Goal: Task Accomplishment & Management: Manage account settings

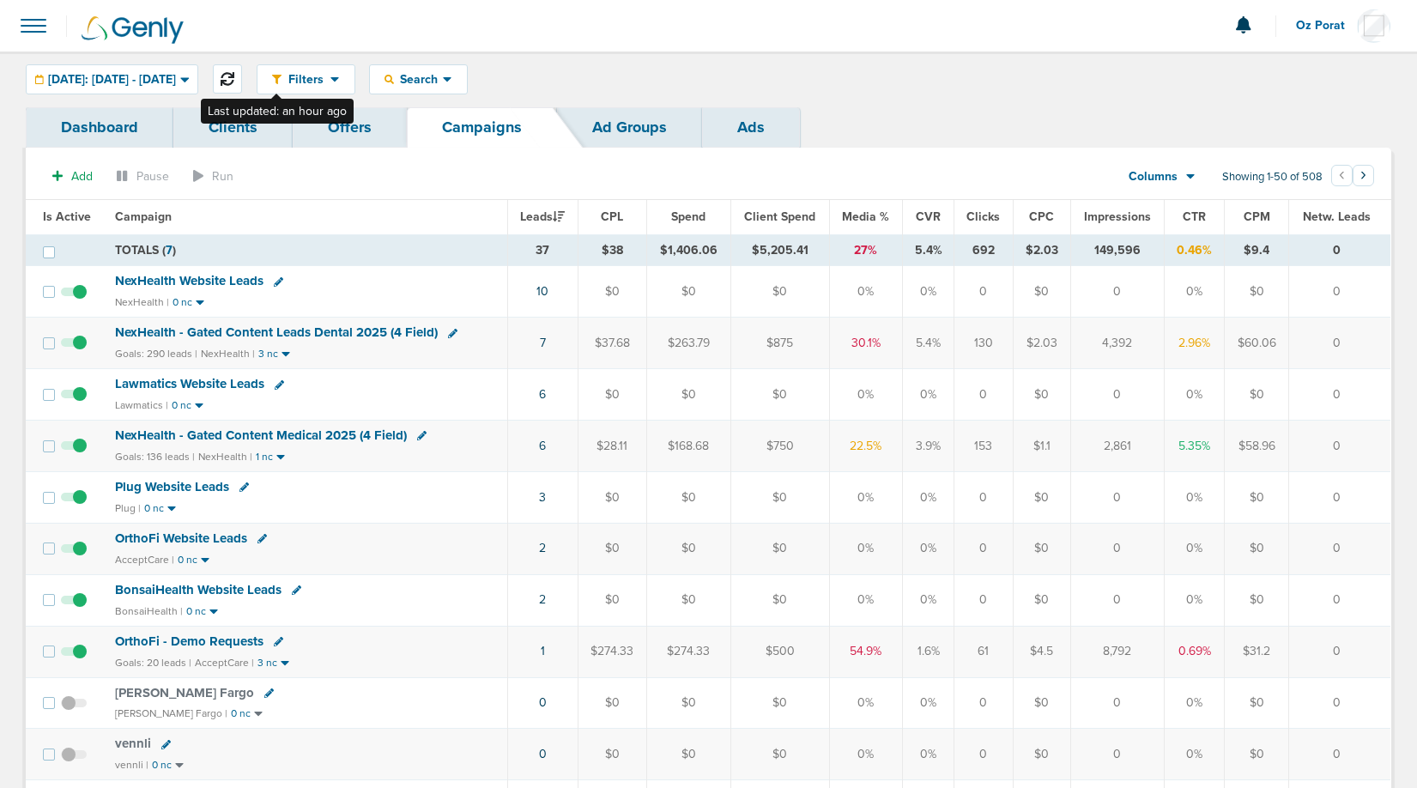
click at [234, 82] on icon at bounding box center [228, 79] width 14 height 14
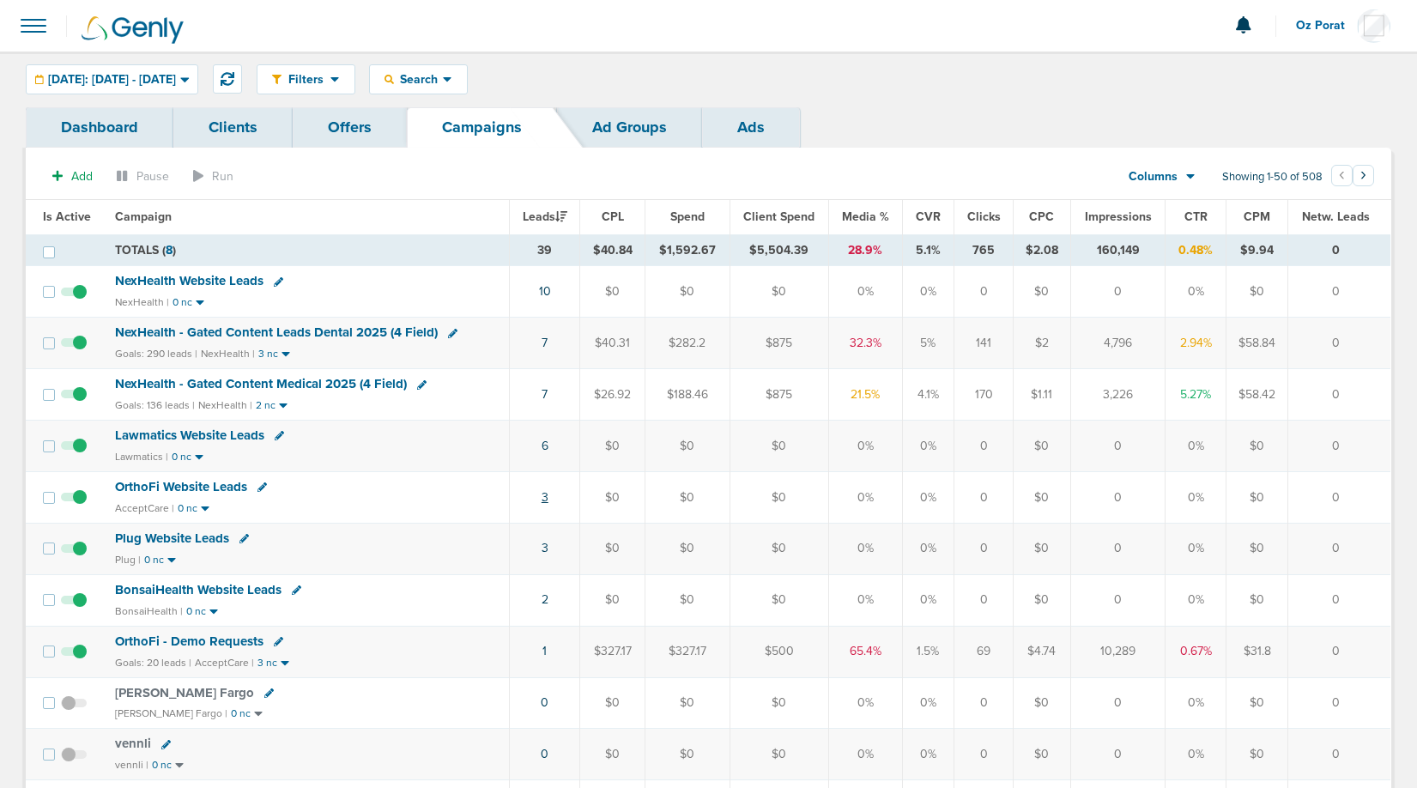
click at [549, 496] on link "3" at bounding box center [545, 497] width 7 height 15
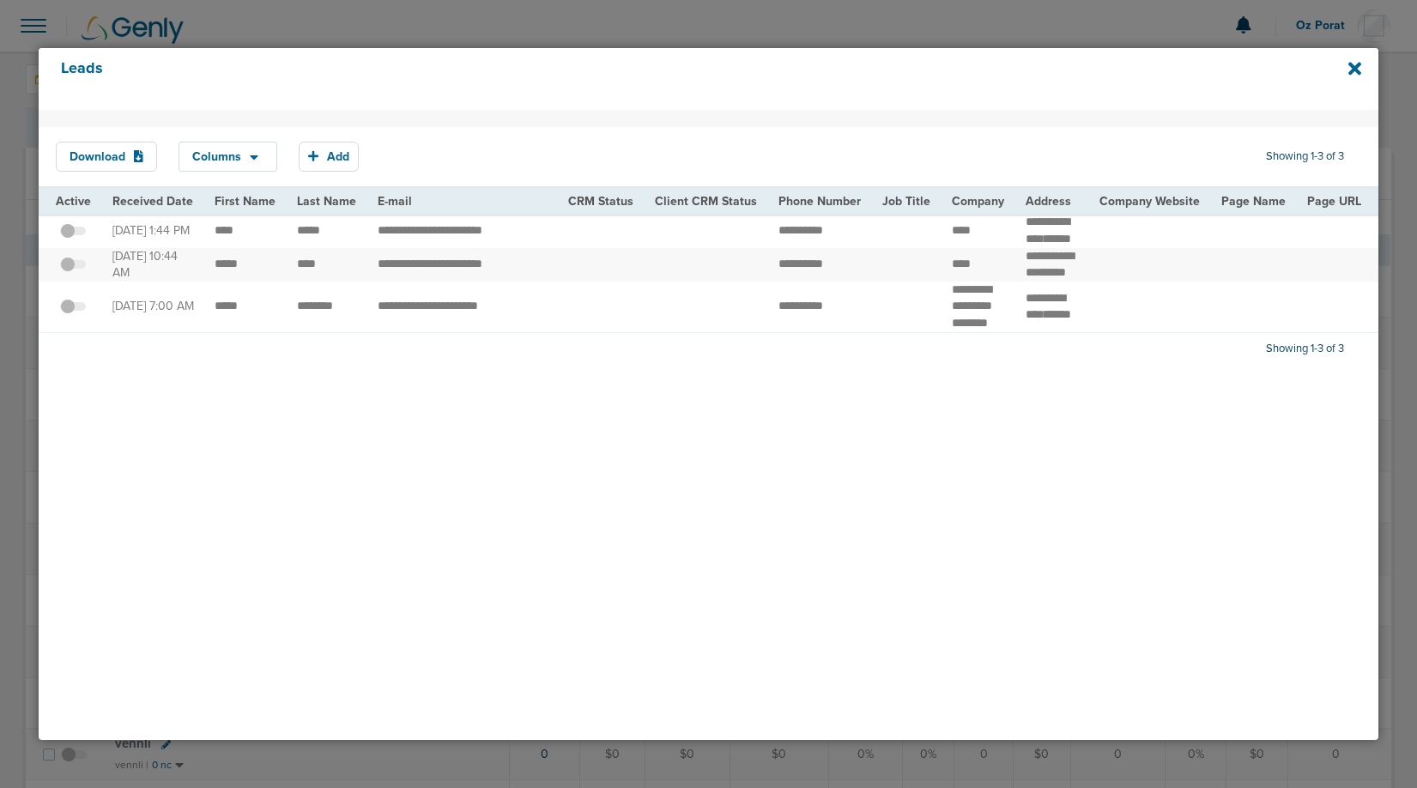
click at [80, 240] on span at bounding box center [73, 240] width 26 height 0
click at [73, 234] on input "checkbox" at bounding box center [73, 234] width 0 height 0
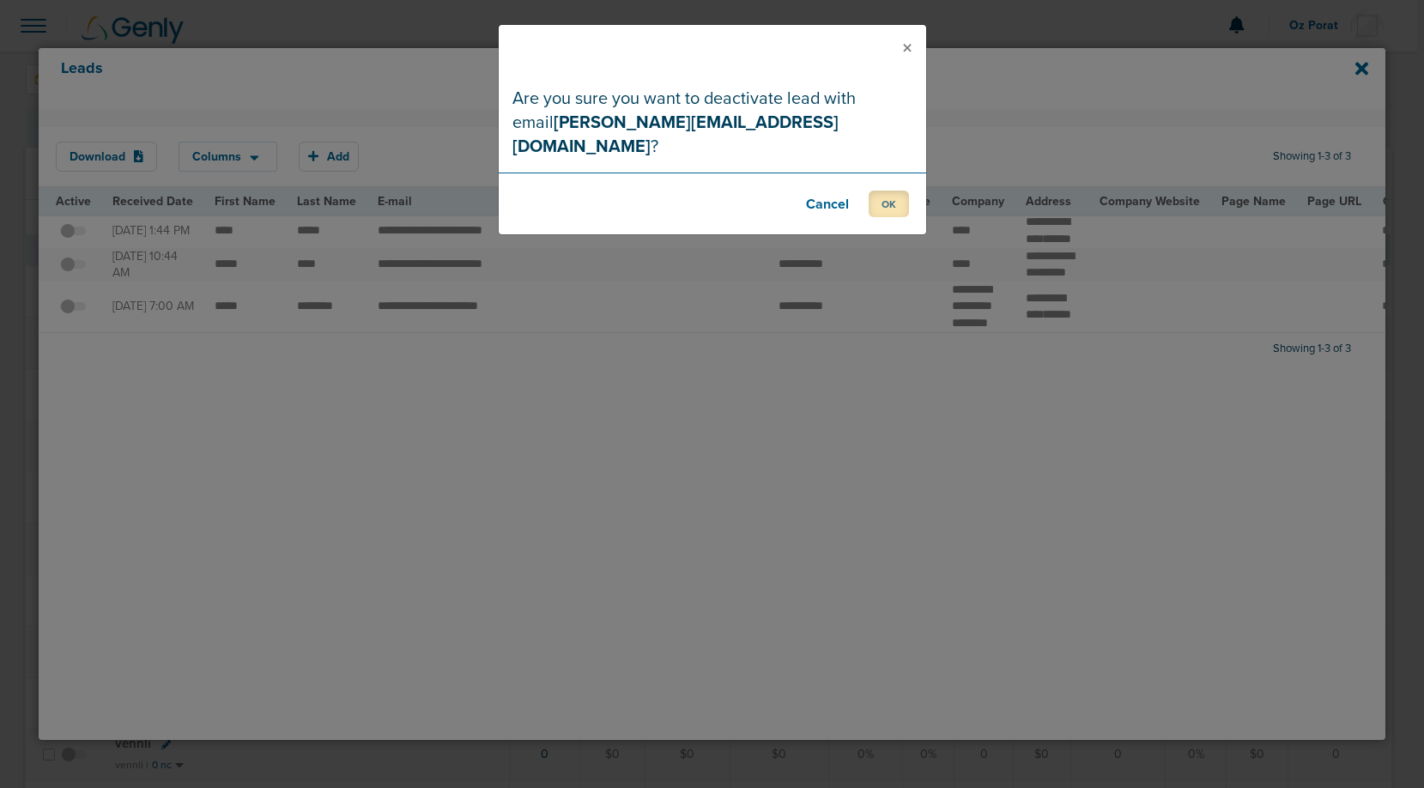
click at [883, 191] on button "OK" at bounding box center [889, 204] width 40 height 27
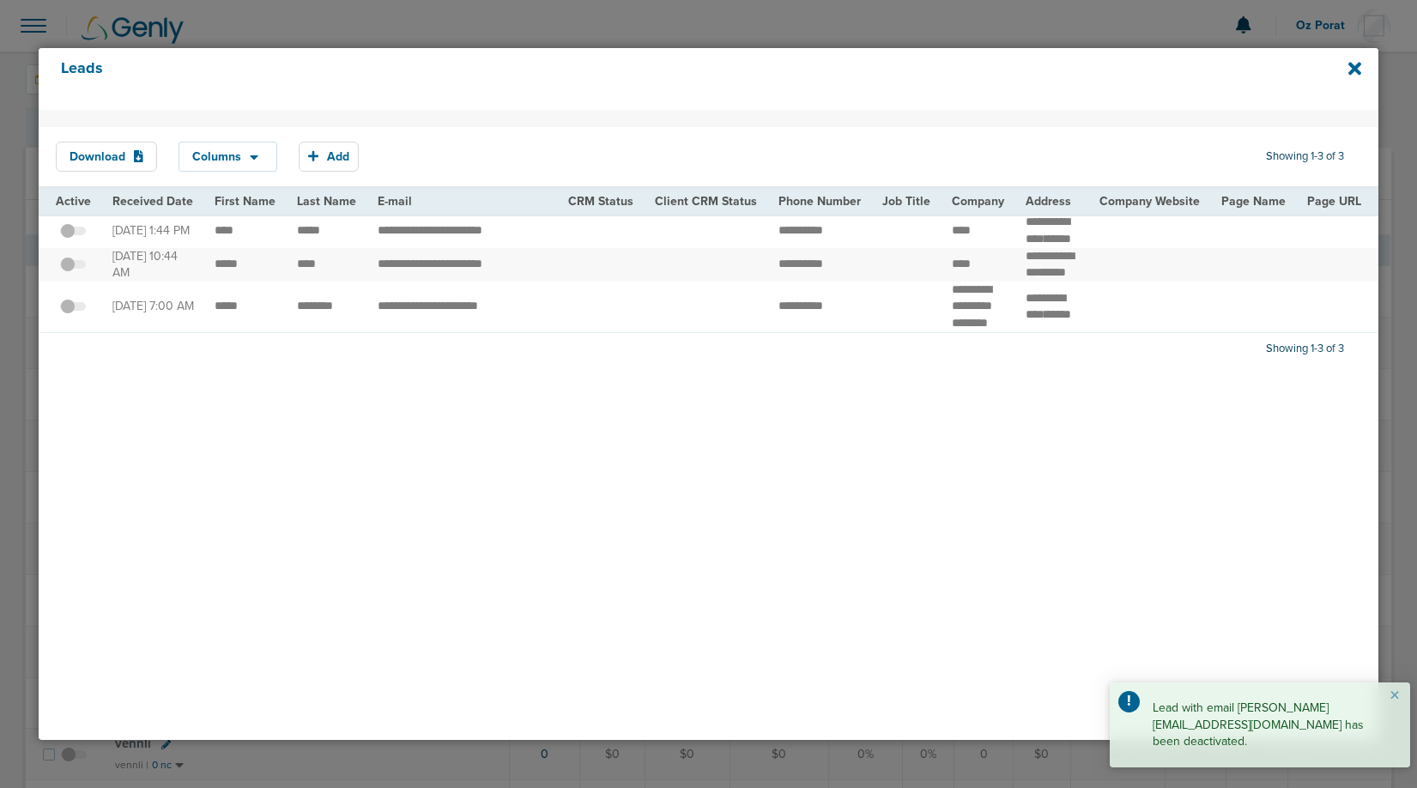
click at [75, 273] on span at bounding box center [73, 273] width 26 height 0
click at [73, 268] on input "checkbox" at bounding box center [73, 268] width 0 height 0
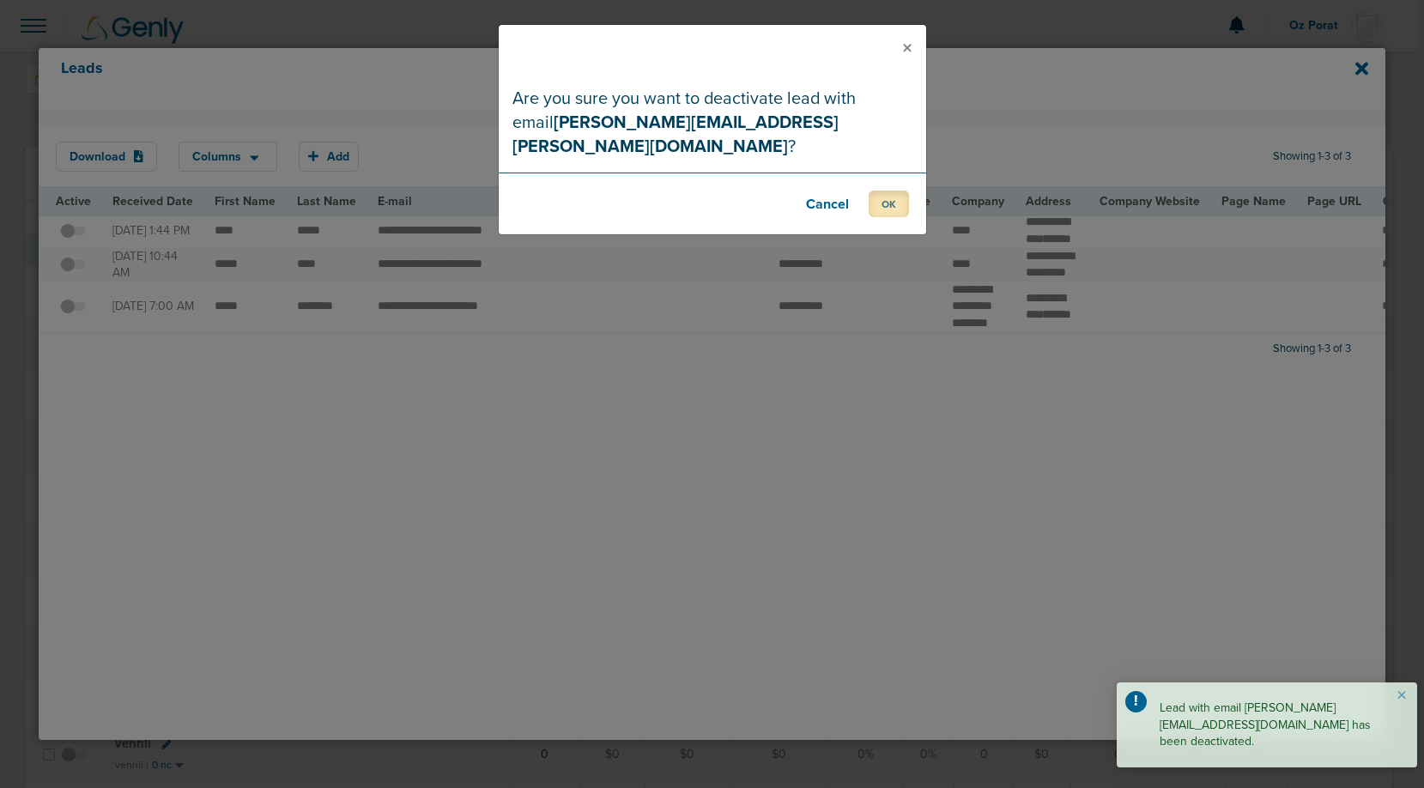
click at [886, 191] on button "OK" at bounding box center [889, 204] width 40 height 27
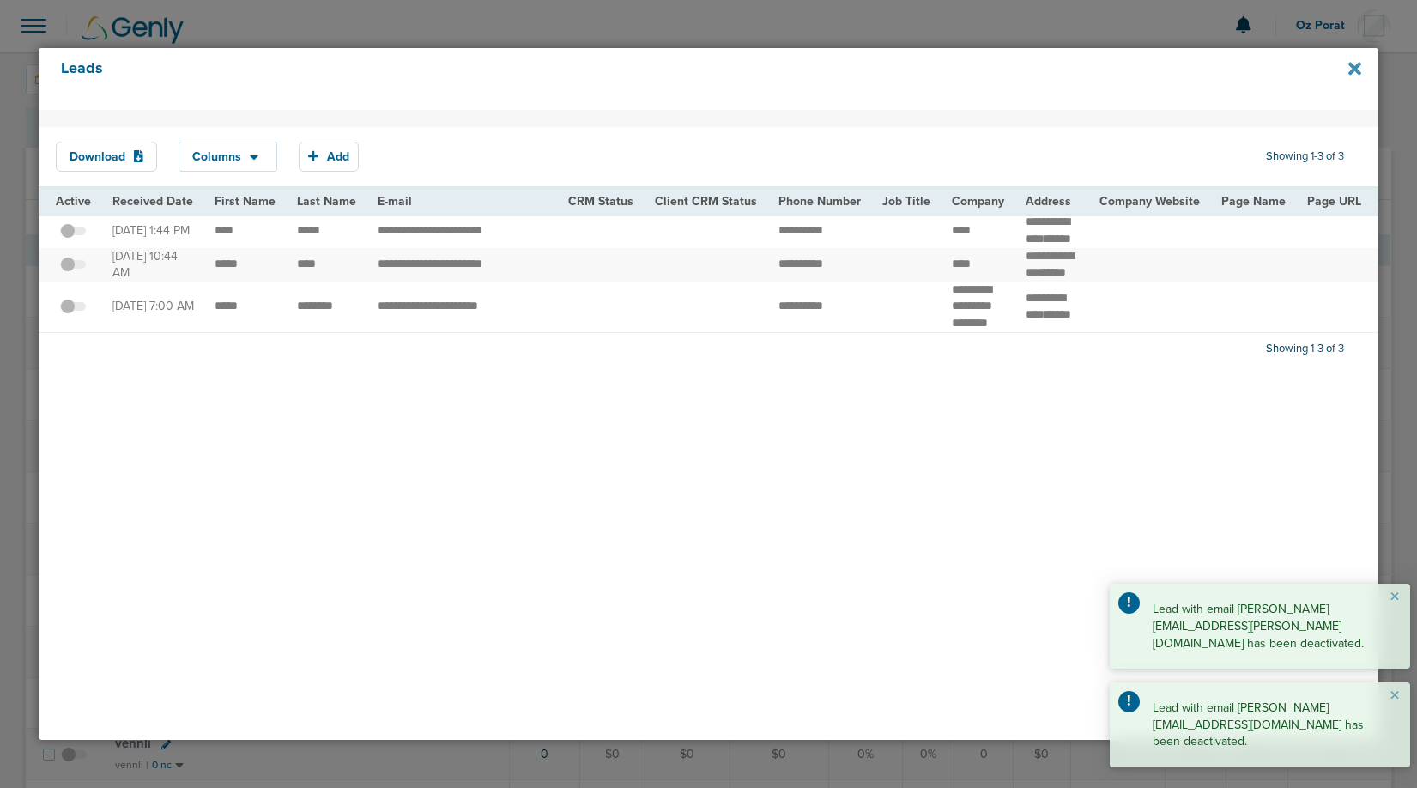
click at [1358, 69] on icon at bounding box center [1355, 68] width 13 height 19
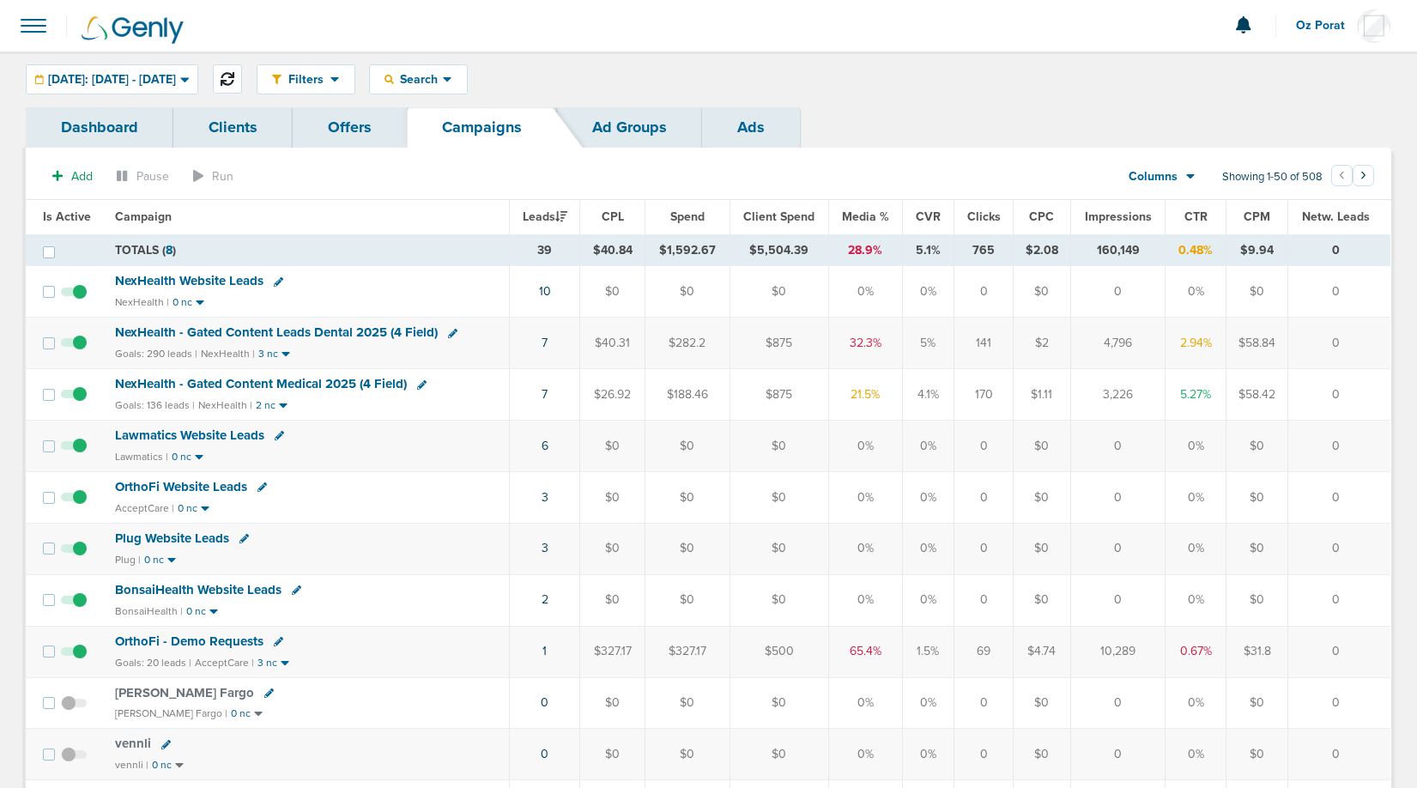
click at [234, 81] on icon at bounding box center [228, 79] width 14 height 14
click at [548, 447] on link "6" at bounding box center [544, 446] width 7 height 15
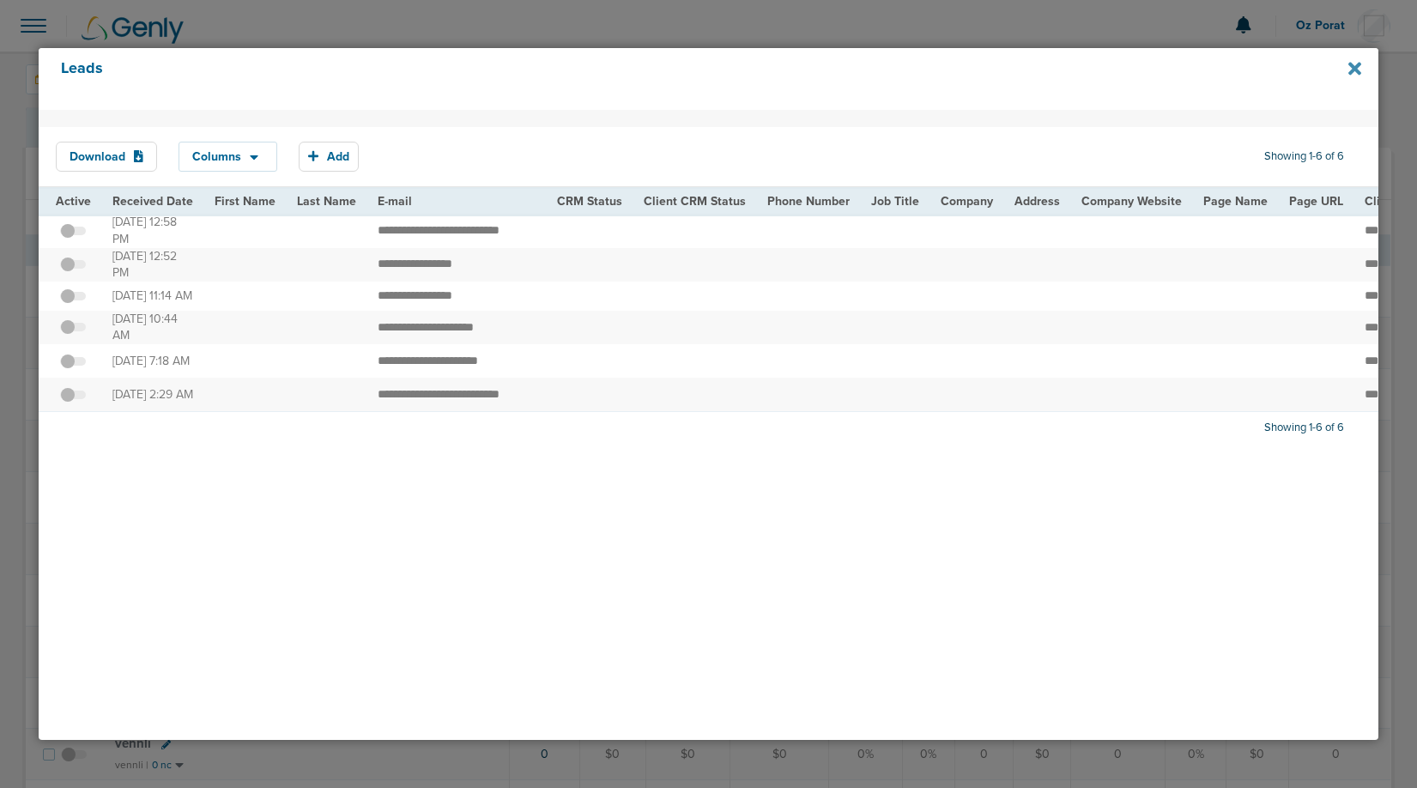
click at [1353, 66] on icon at bounding box center [1355, 68] width 13 height 13
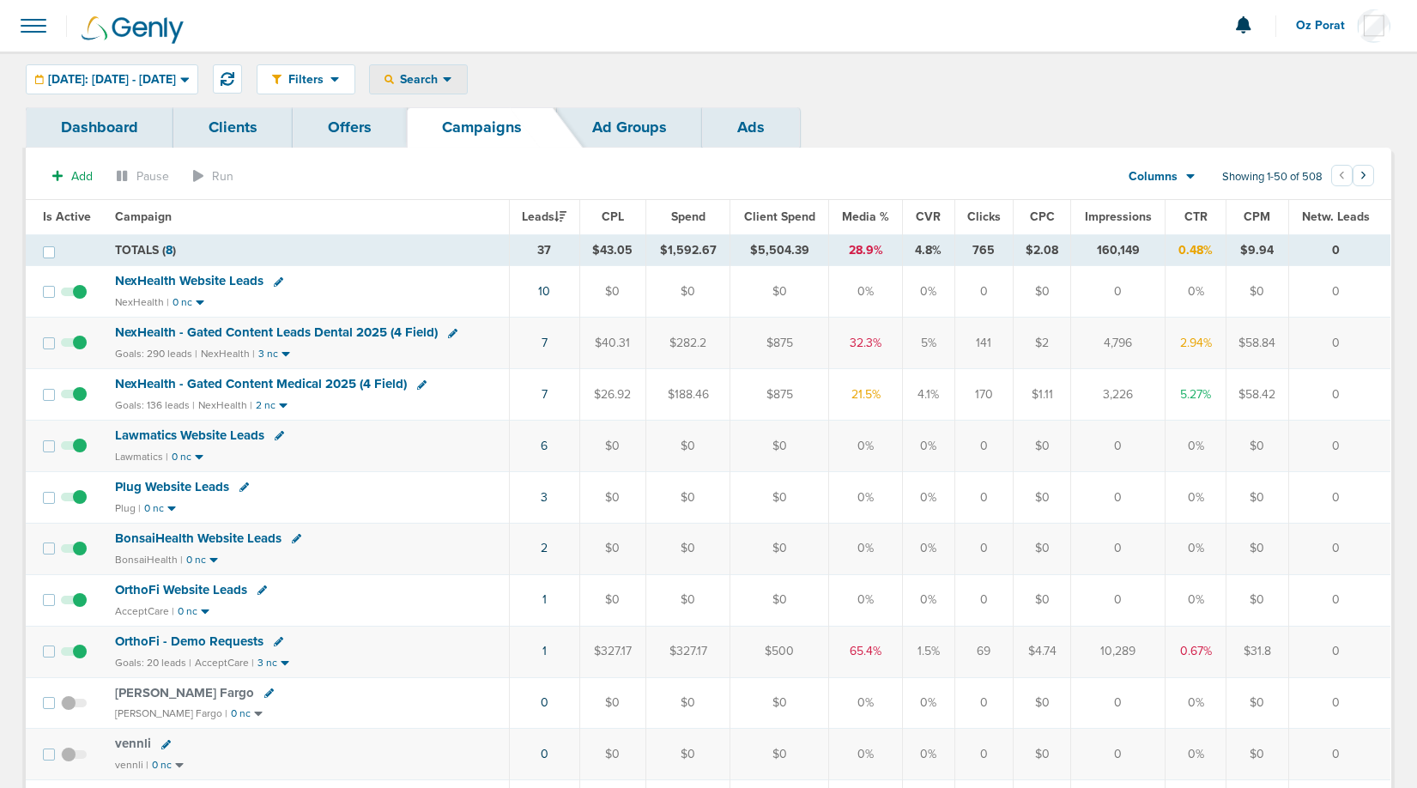
click at [443, 79] on span "Search" at bounding box center [418, 79] width 49 height 15
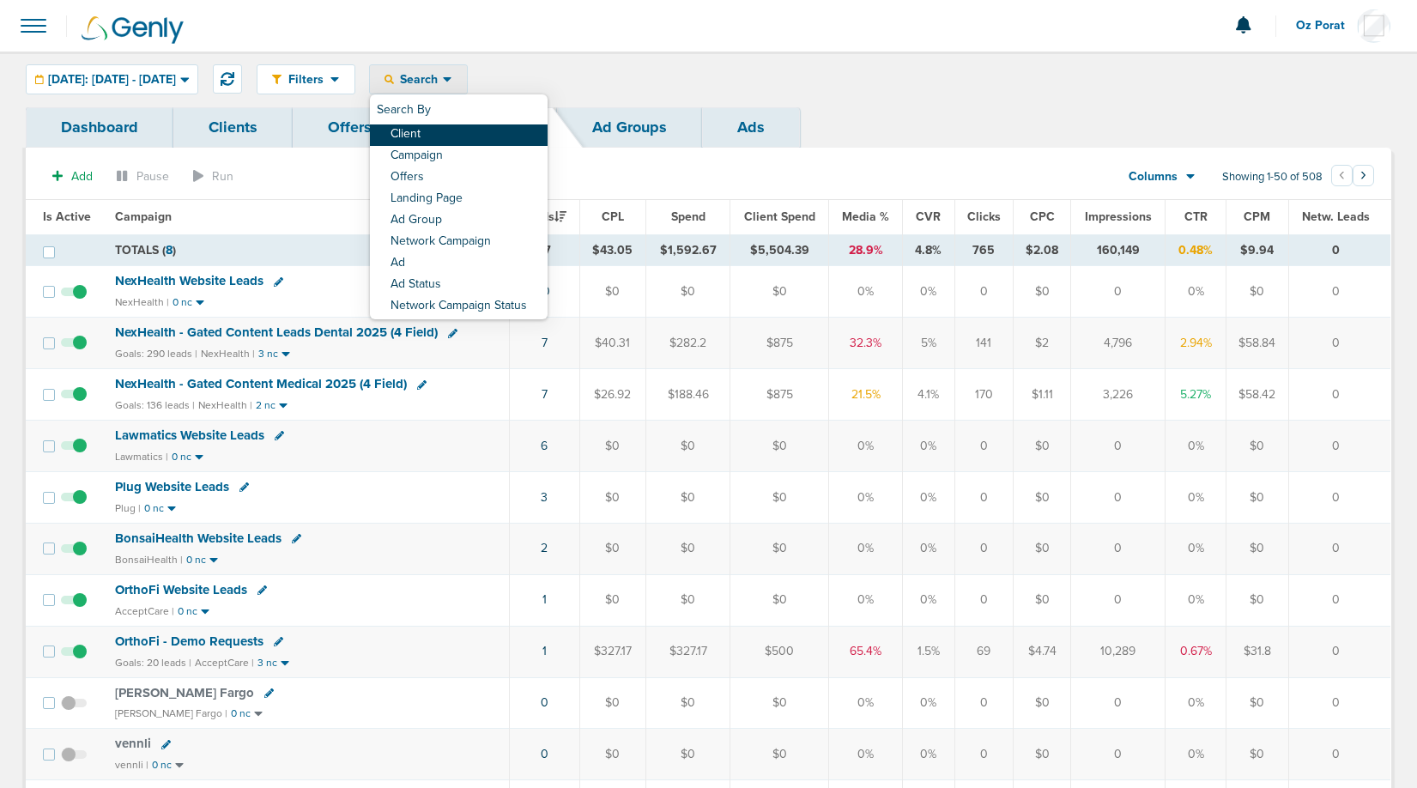
click at [483, 133] on link "Client" at bounding box center [459, 134] width 178 height 21
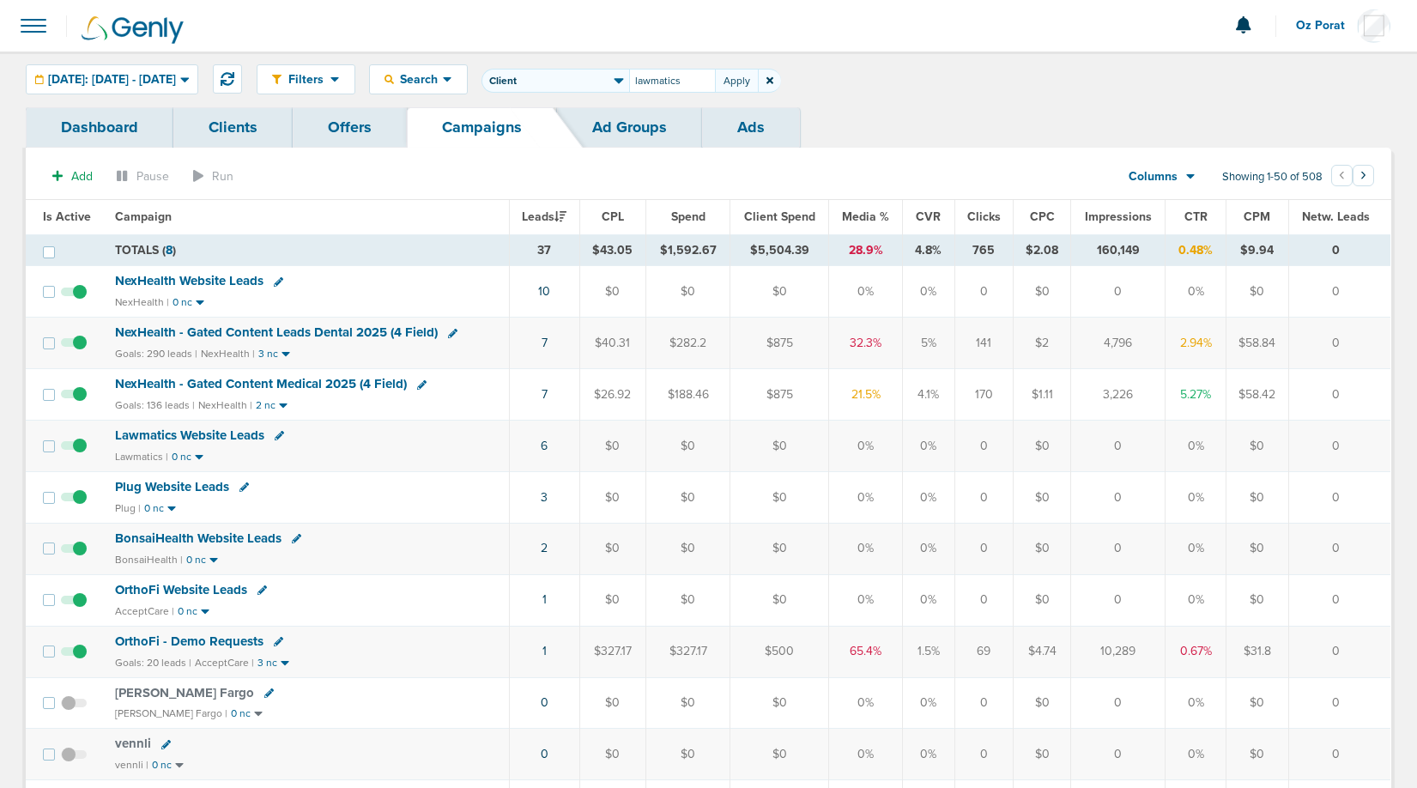
type input "lawmatics"
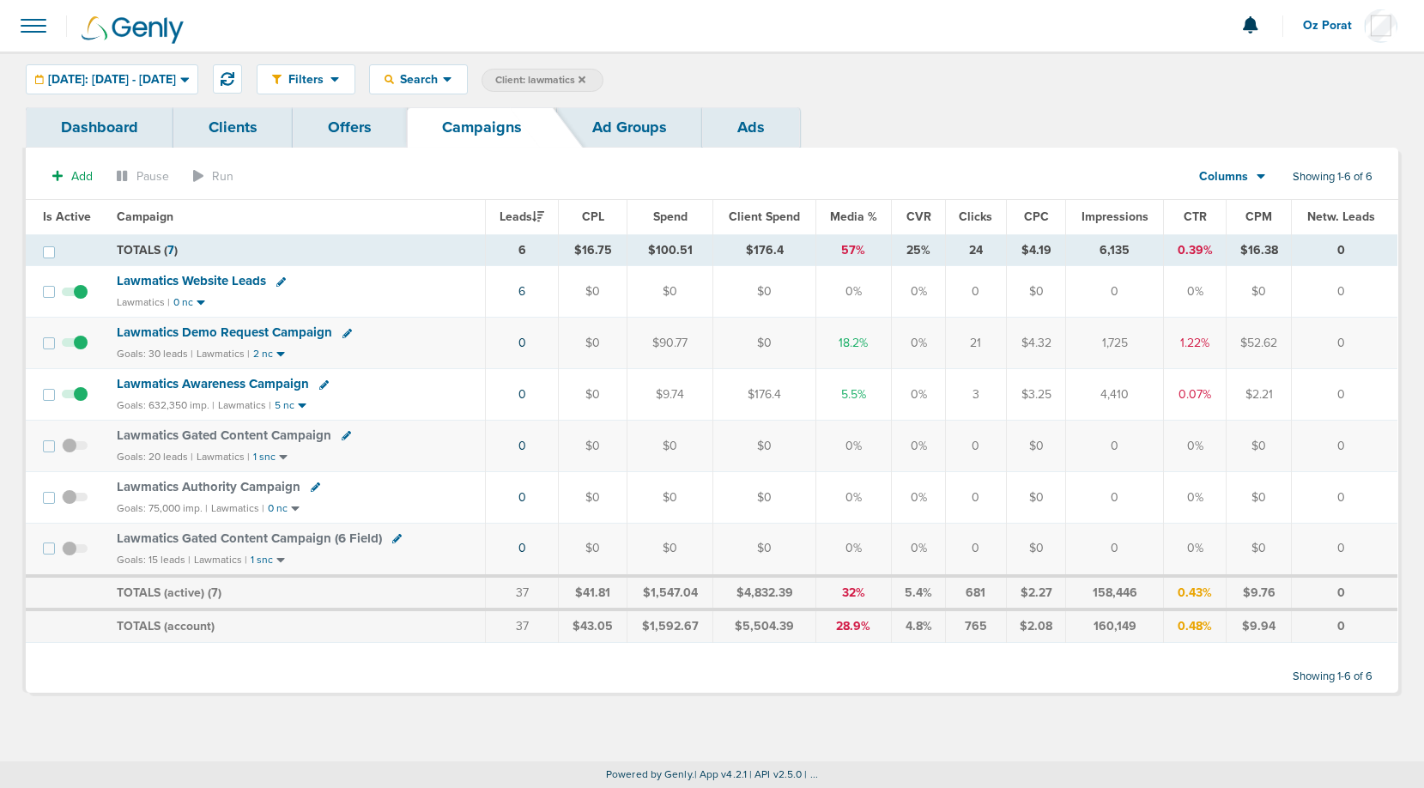
click at [1241, 173] on span "Columns" at bounding box center [1223, 176] width 49 height 17
click at [1235, 217] on link "Sales Performance" at bounding box center [1272, 227] width 172 height 21
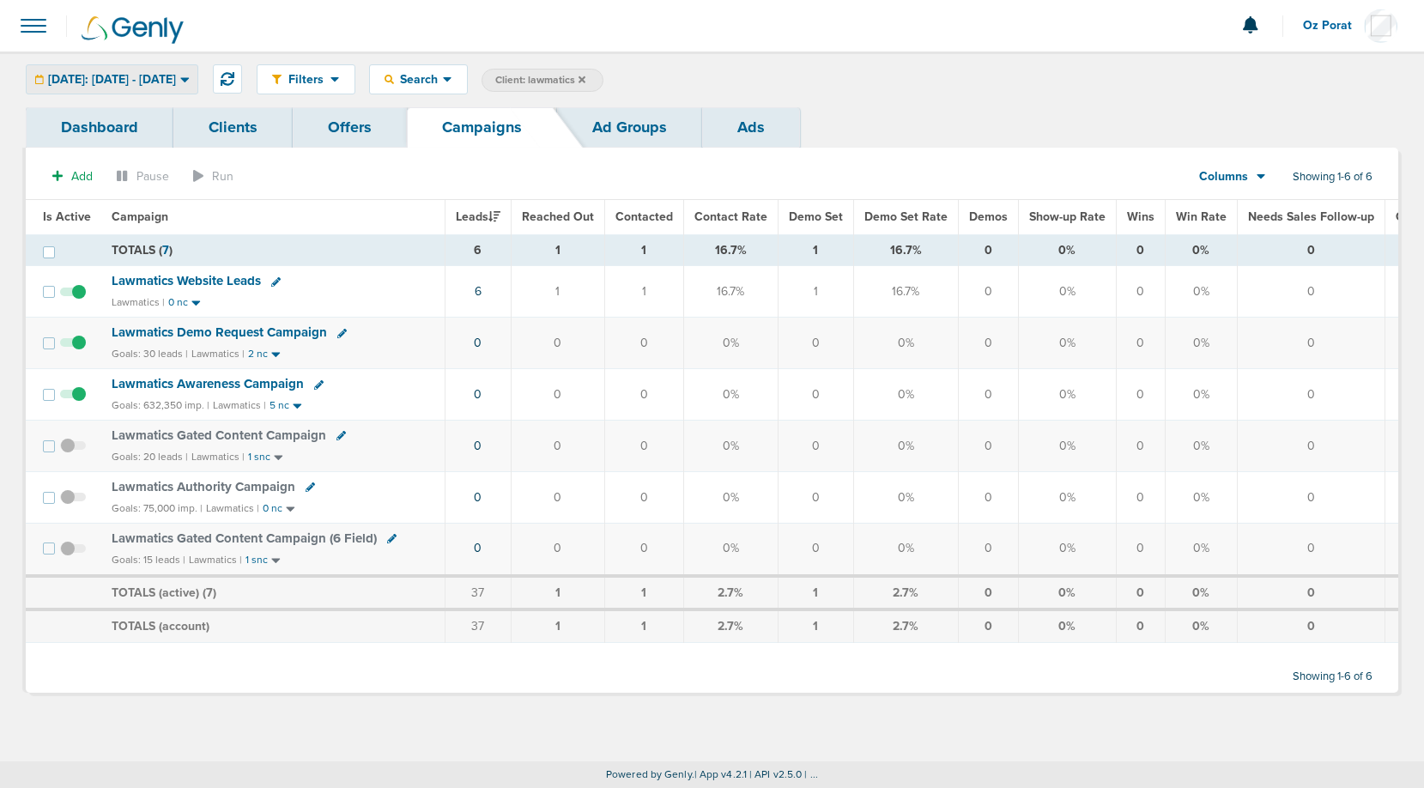
click at [176, 76] on span "Today: 09.25.2025 - 09.25.2025" at bounding box center [112, 80] width 128 height 12
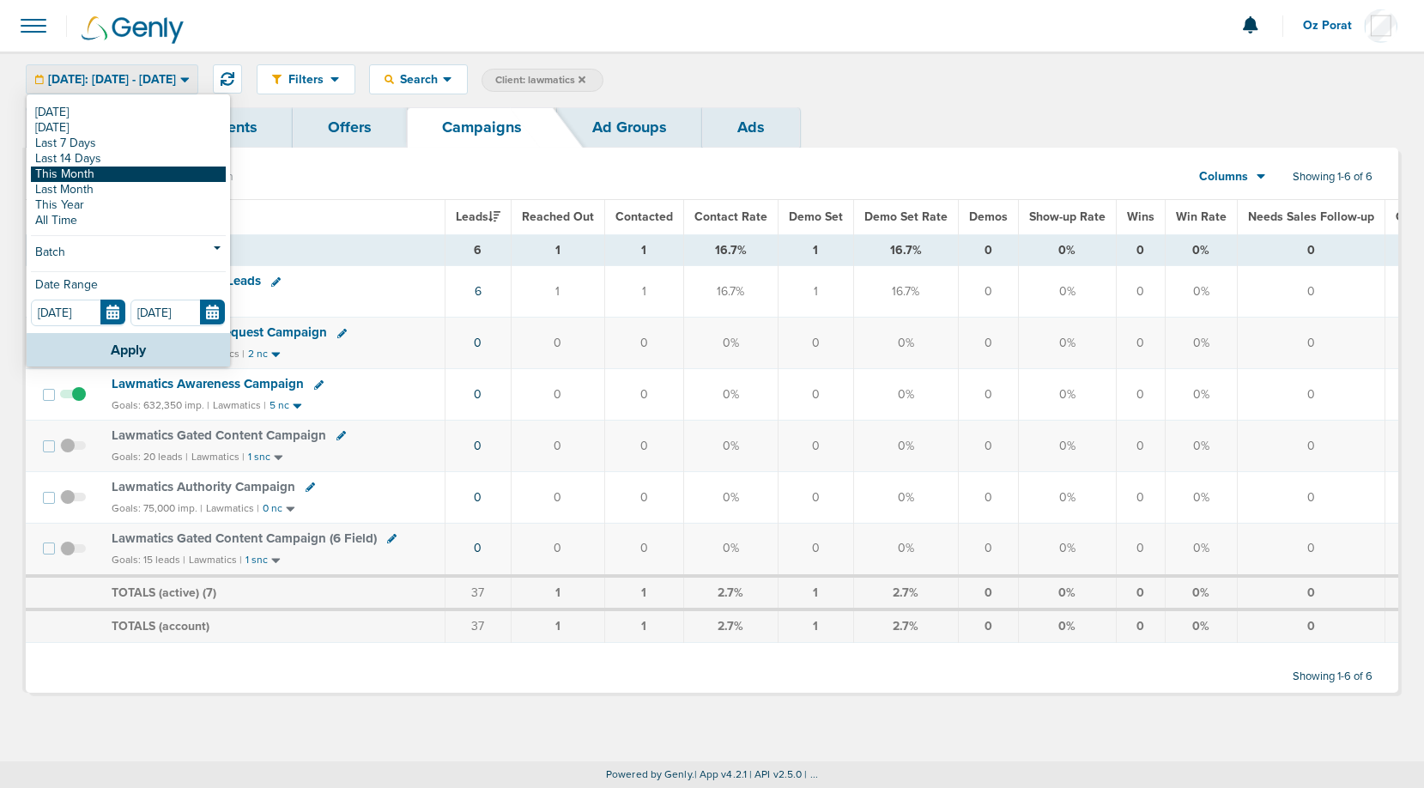
click at [106, 177] on link "This Month" at bounding box center [128, 174] width 195 height 15
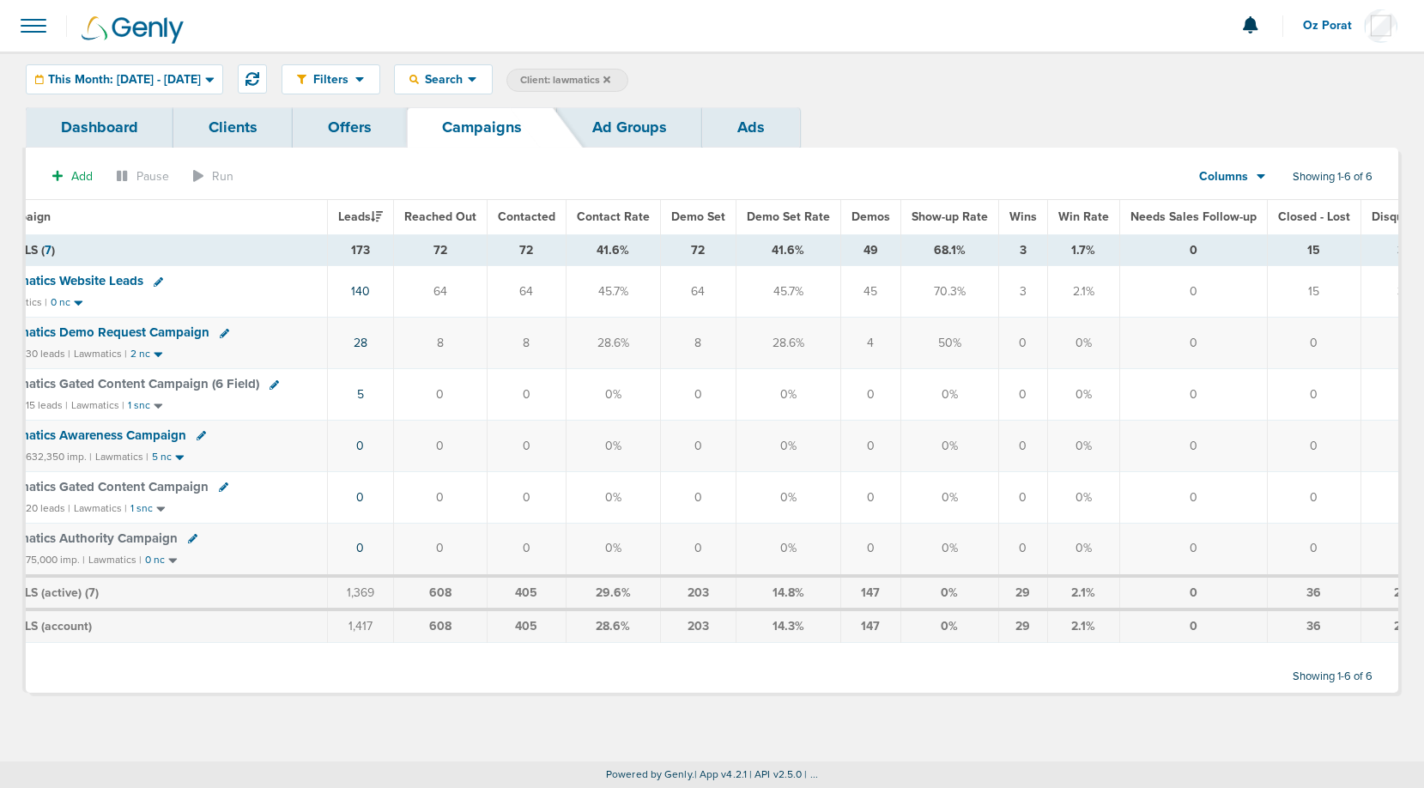
scroll to position [0, 157]
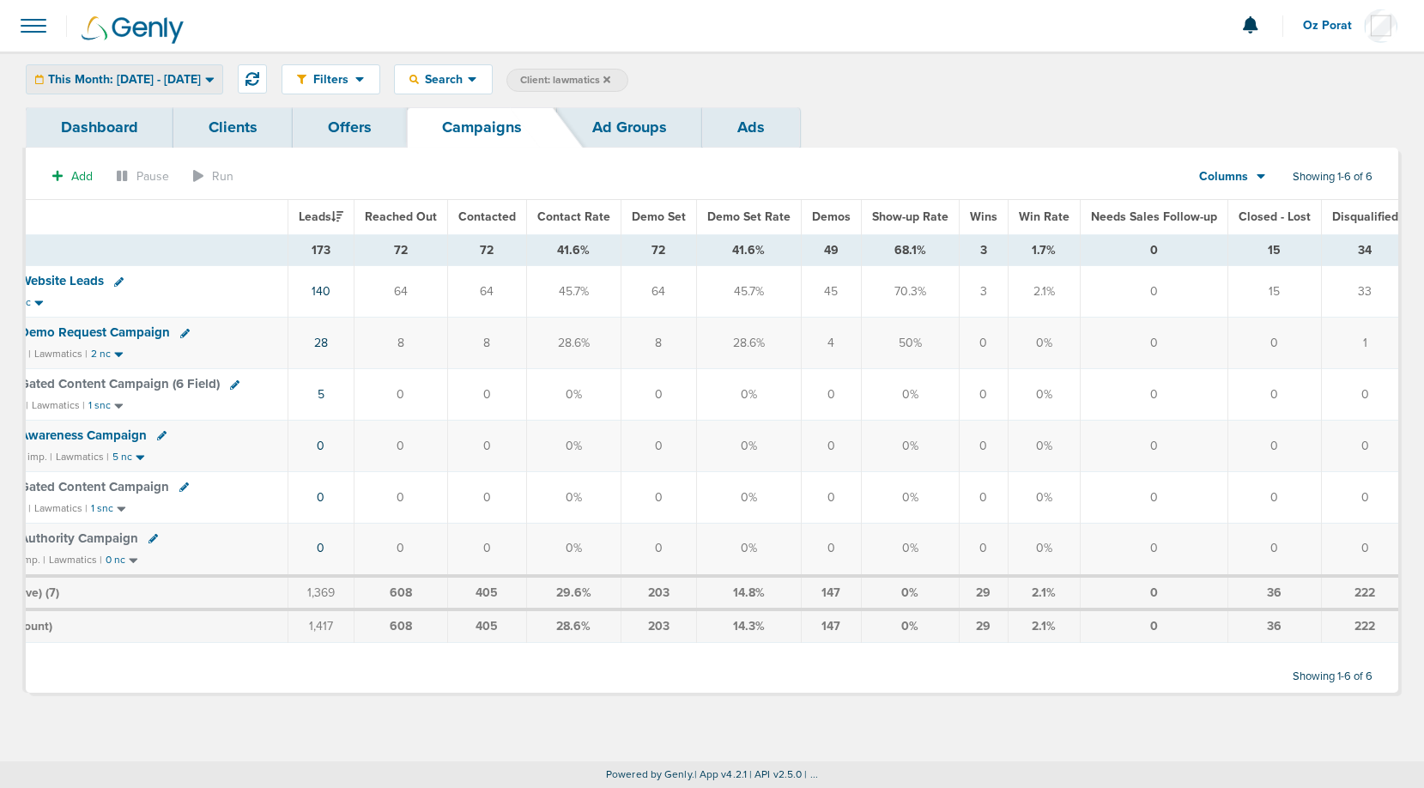
click at [164, 74] on span "This Month: 09.01.2025 - 09.30.2025" at bounding box center [124, 80] width 153 height 12
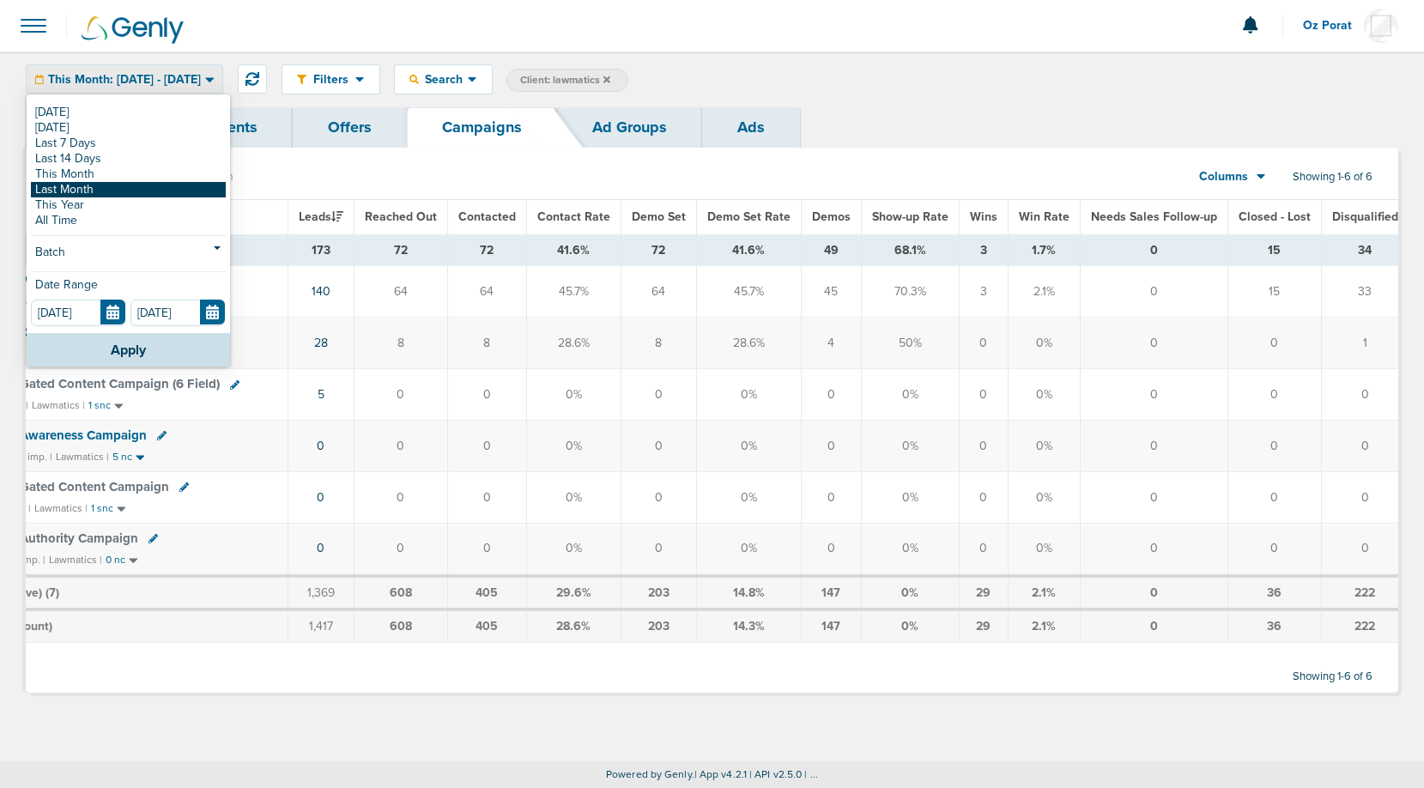
click at [104, 189] on link "Last Month" at bounding box center [128, 189] width 195 height 15
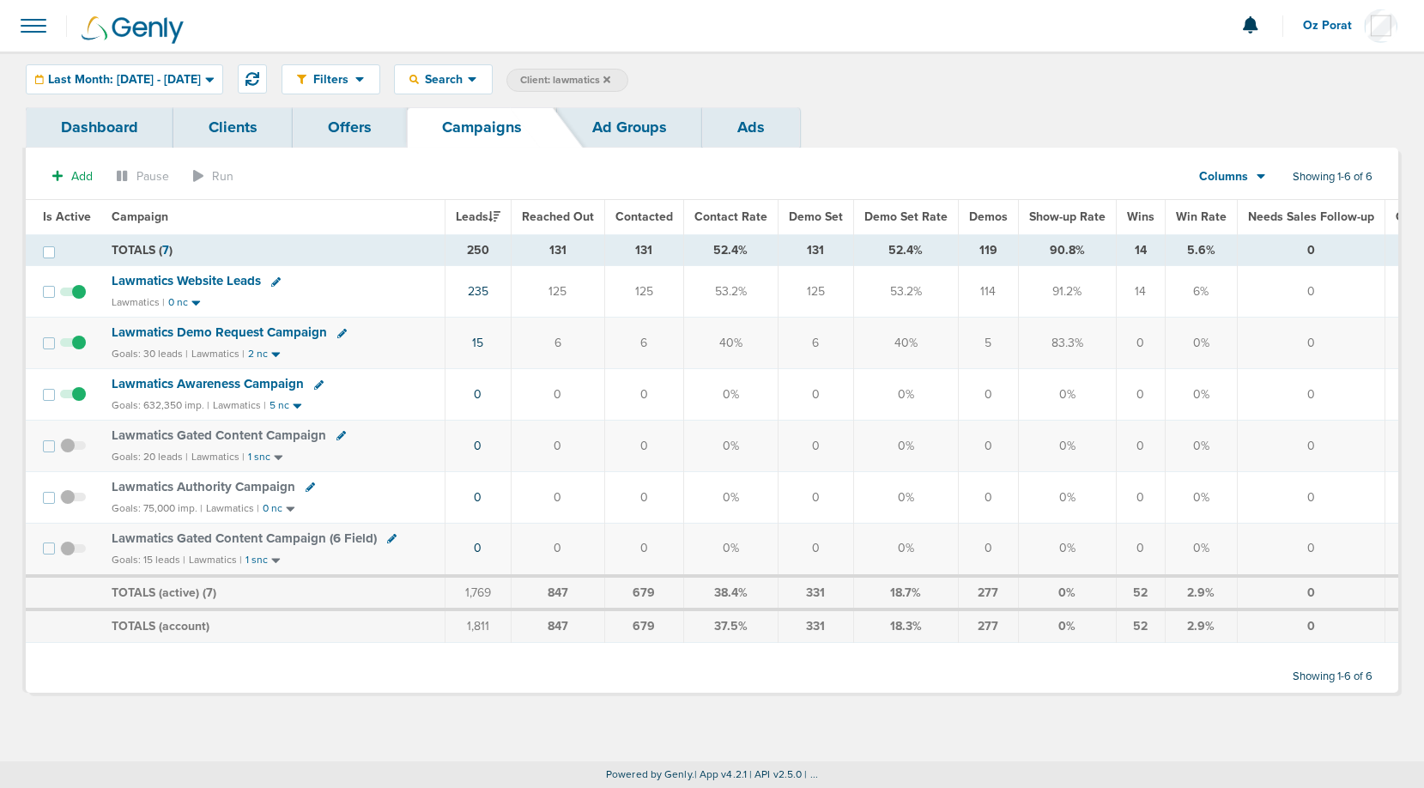
click at [35, 25] on span at bounding box center [34, 26] width 38 height 38
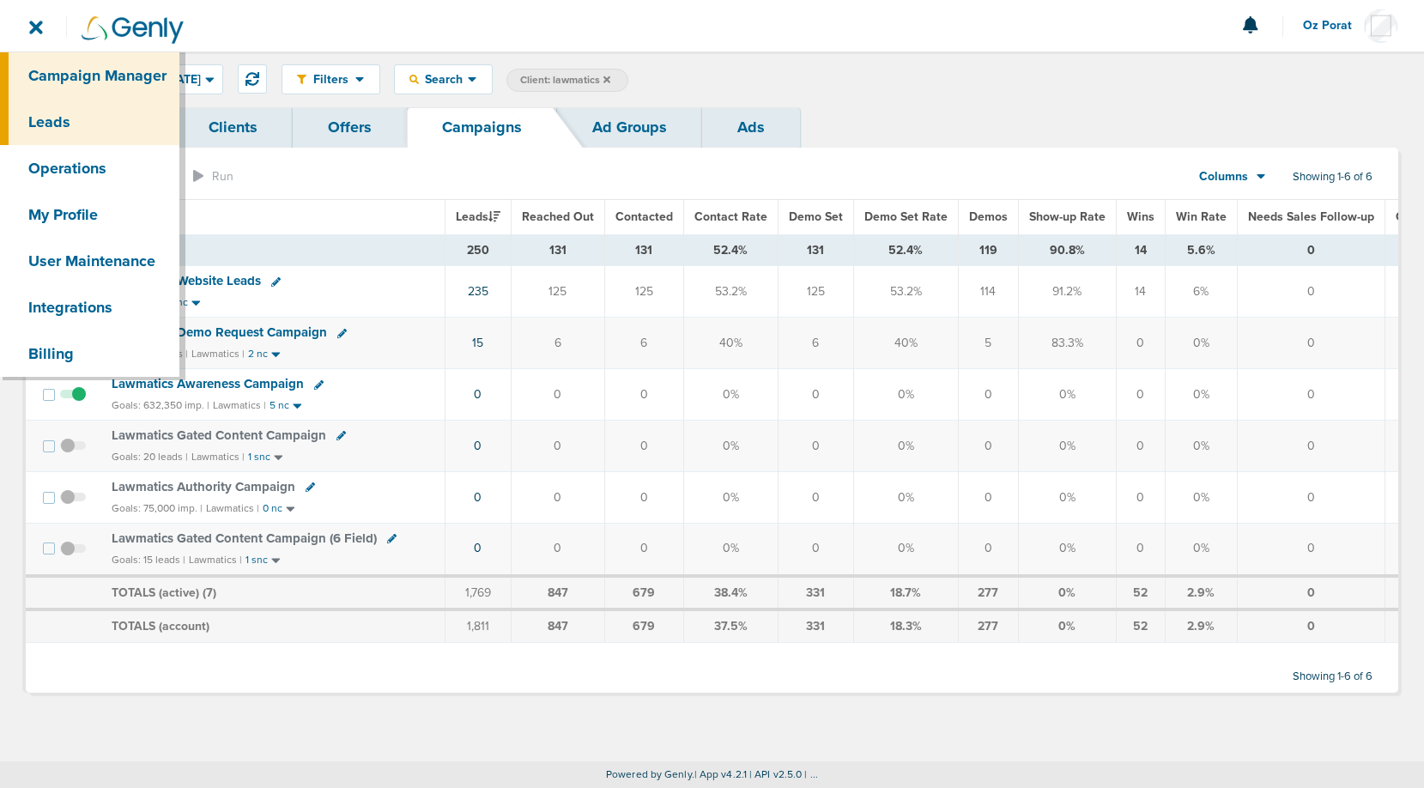
click at [52, 109] on link "Leads" at bounding box center [89, 122] width 179 height 46
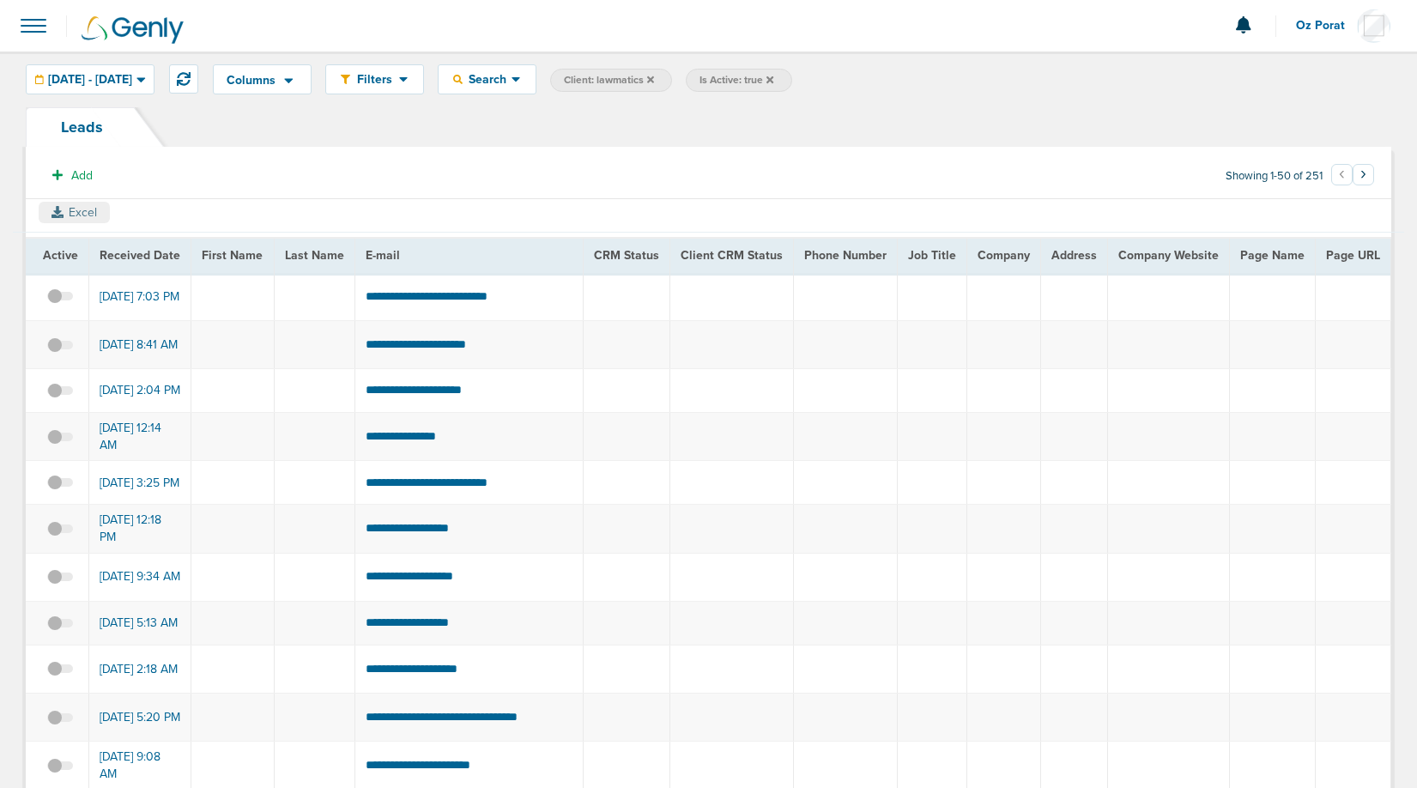
click at [74, 213] on button "Excel" at bounding box center [74, 212] width 71 height 21
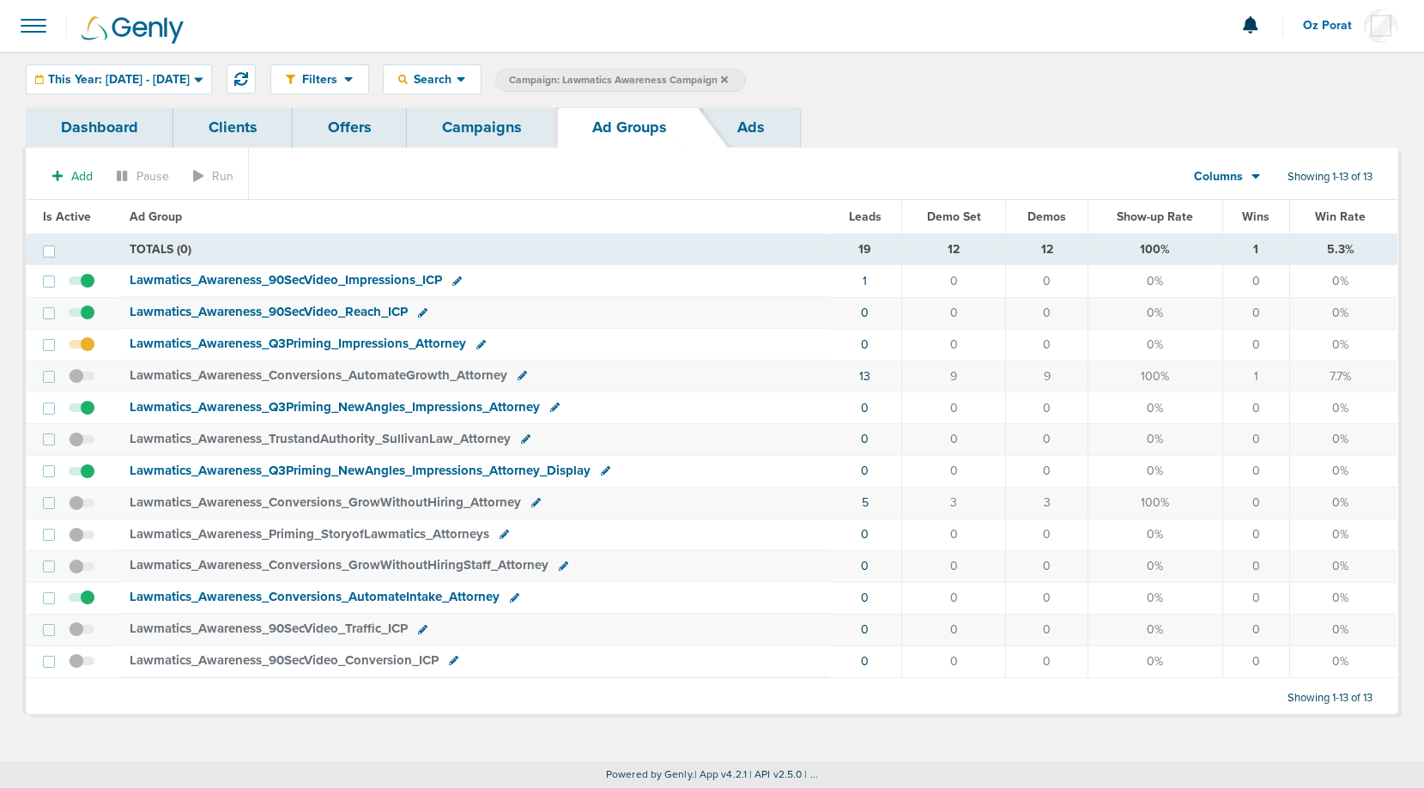
click at [728, 82] on icon at bounding box center [724, 80] width 7 height 10
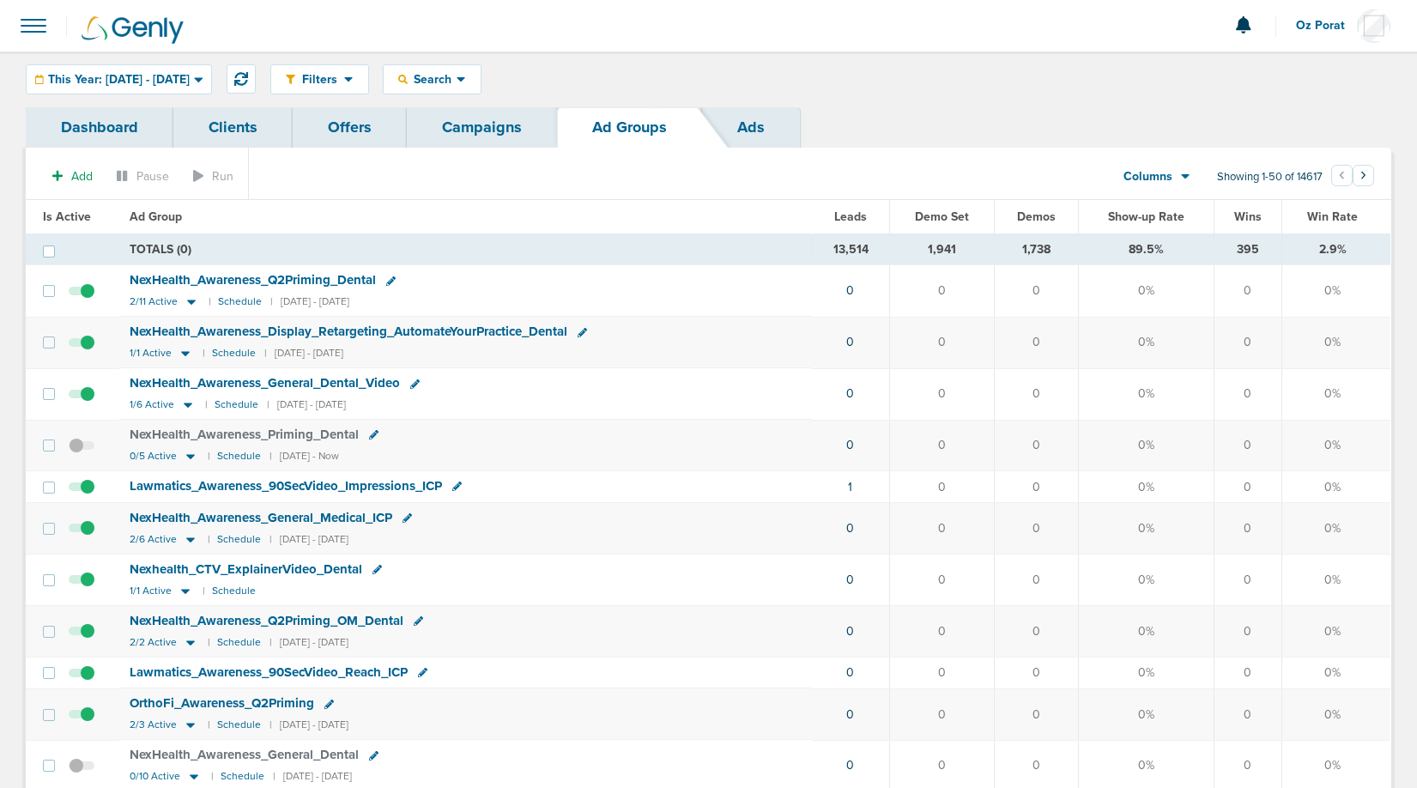
click at [1322, 30] on span "Oz Porat" at bounding box center [1326, 26] width 61 height 12
click at [1258, 72] on link "Sign Out" at bounding box center [1306, 74] width 172 height 21
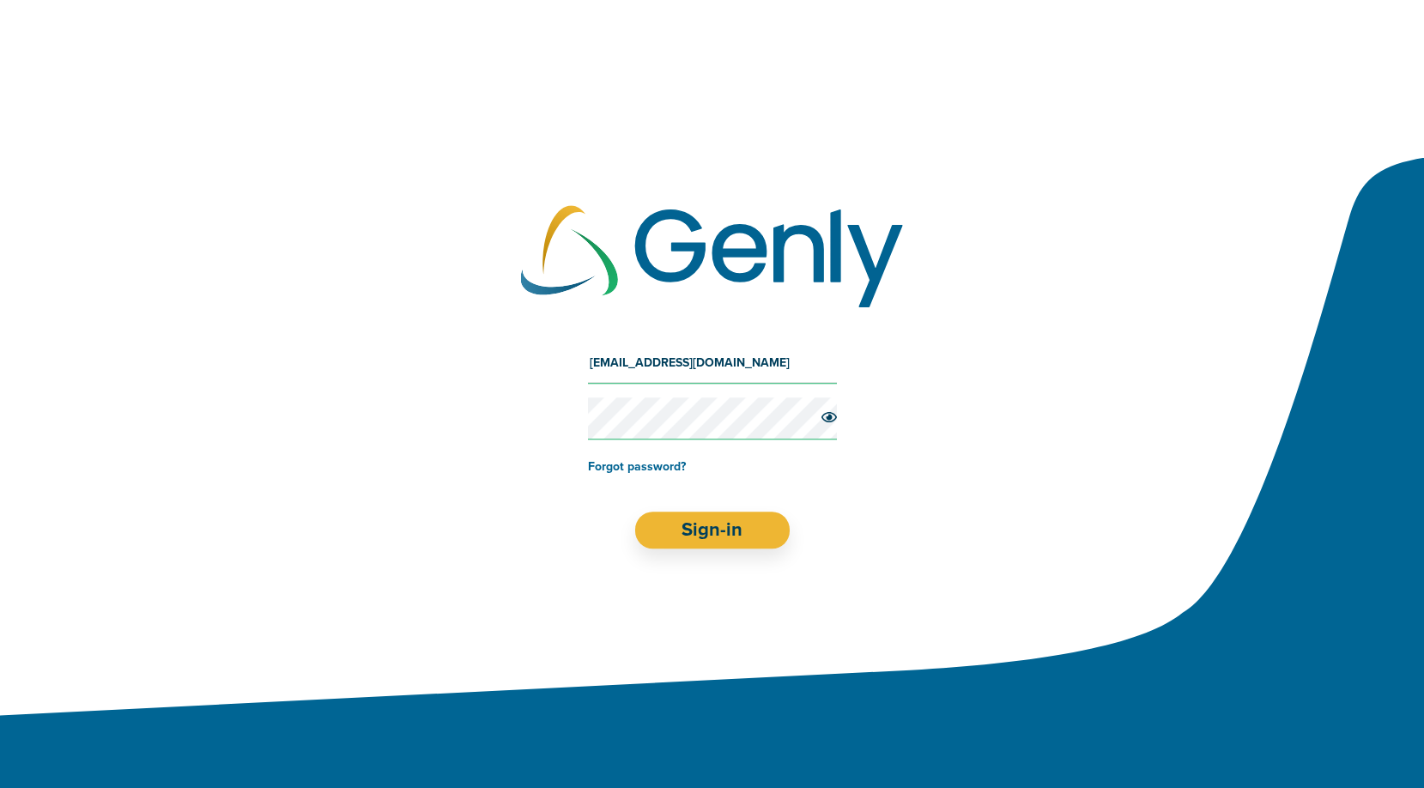
click at [726, 357] on input "[EMAIL_ADDRESS][DOMAIN_NAME]" at bounding box center [712, 363] width 249 height 41
type input "[EMAIL_ADDRESS][DOMAIN_NAME]"
click at [685, 543] on button "Sign-in" at bounding box center [711, 530] width 155 height 37
